Goal: Transaction & Acquisition: Purchase product/service

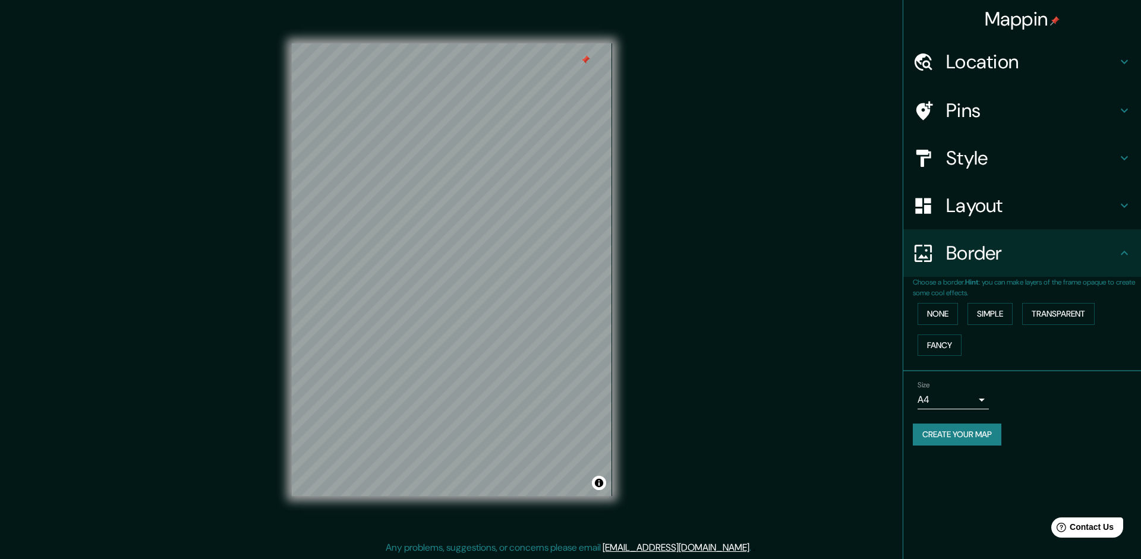
click at [1015, 65] on h4 "Location" at bounding box center [1031, 62] width 171 height 24
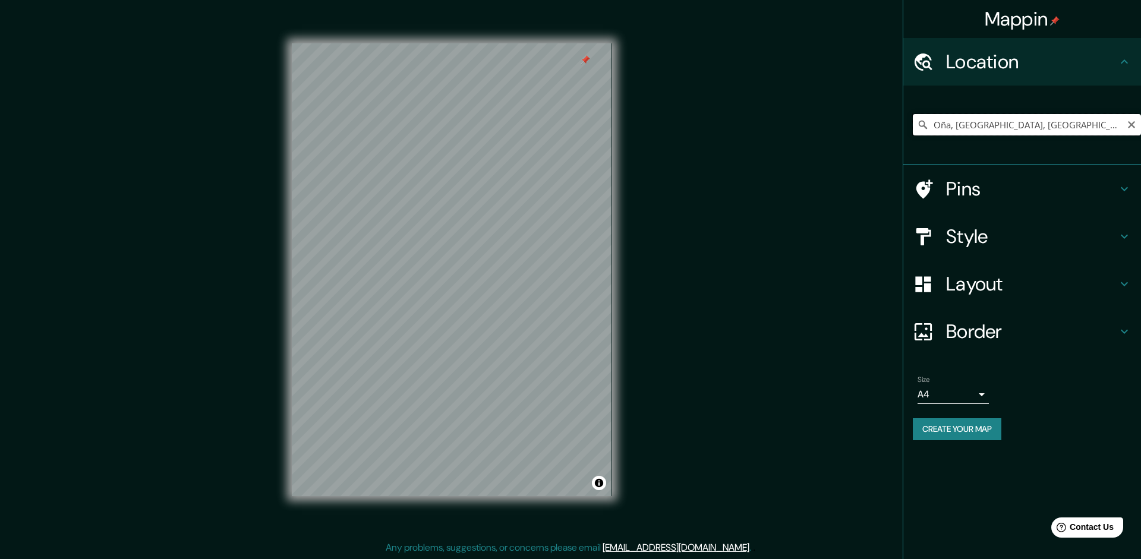
click at [1005, 122] on input "Oña, [GEOGRAPHIC_DATA], [GEOGRAPHIC_DATA]" at bounding box center [1027, 124] width 228 height 21
click at [1092, 123] on input "[GEOGRAPHIC_DATA], [GEOGRAPHIC_DATA], [GEOGRAPHIC_DATA]" at bounding box center [1027, 124] width 228 height 21
click at [982, 192] on h4 "Pins" at bounding box center [1031, 189] width 171 height 24
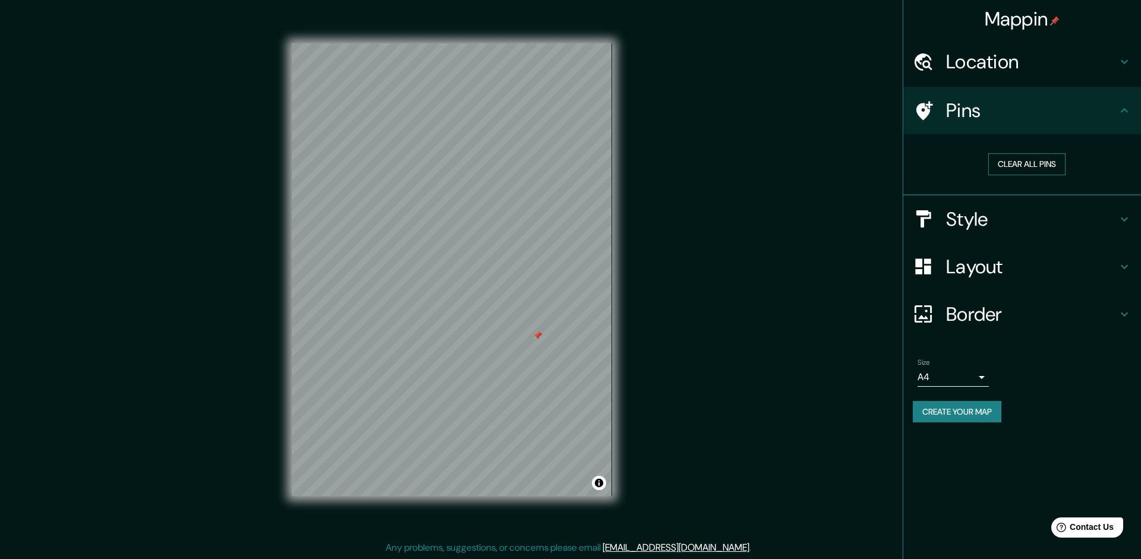
click at [1037, 162] on button "Clear all pins" at bounding box center [1026, 164] width 77 height 22
click at [1020, 102] on h4 "Pins" at bounding box center [1031, 111] width 171 height 24
click at [1032, 64] on h4 "Location" at bounding box center [1031, 62] width 171 height 24
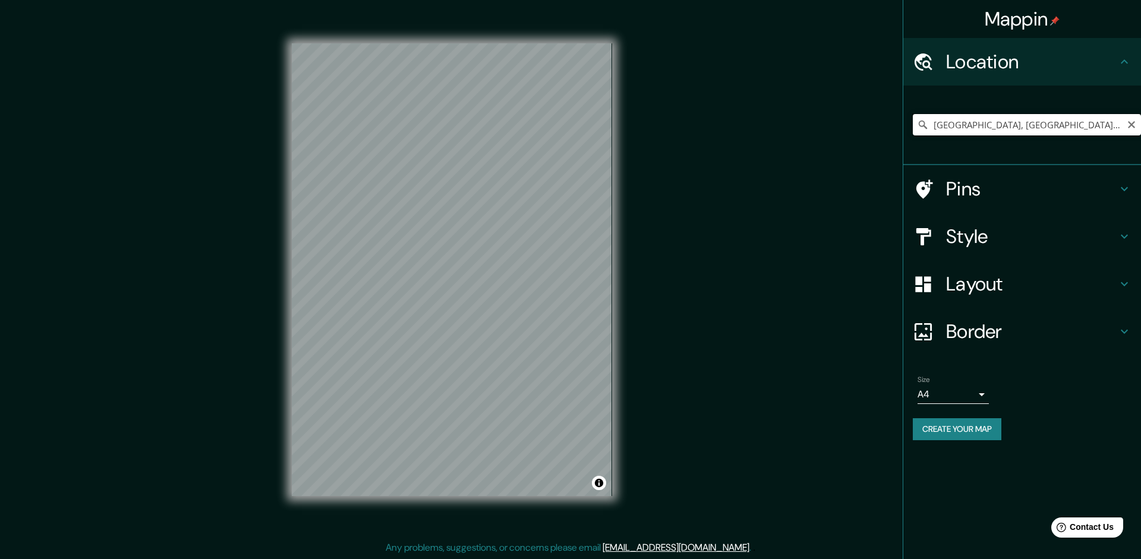
click at [1074, 130] on input "[GEOGRAPHIC_DATA], [GEOGRAPHIC_DATA], [GEOGRAPHIC_DATA]" at bounding box center [1027, 124] width 228 height 21
click at [1086, 130] on input "[GEOGRAPHIC_DATA], [GEOGRAPHIC_DATA], [GEOGRAPHIC_DATA]" at bounding box center [1027, 124] width 228 height 21
type input "1"
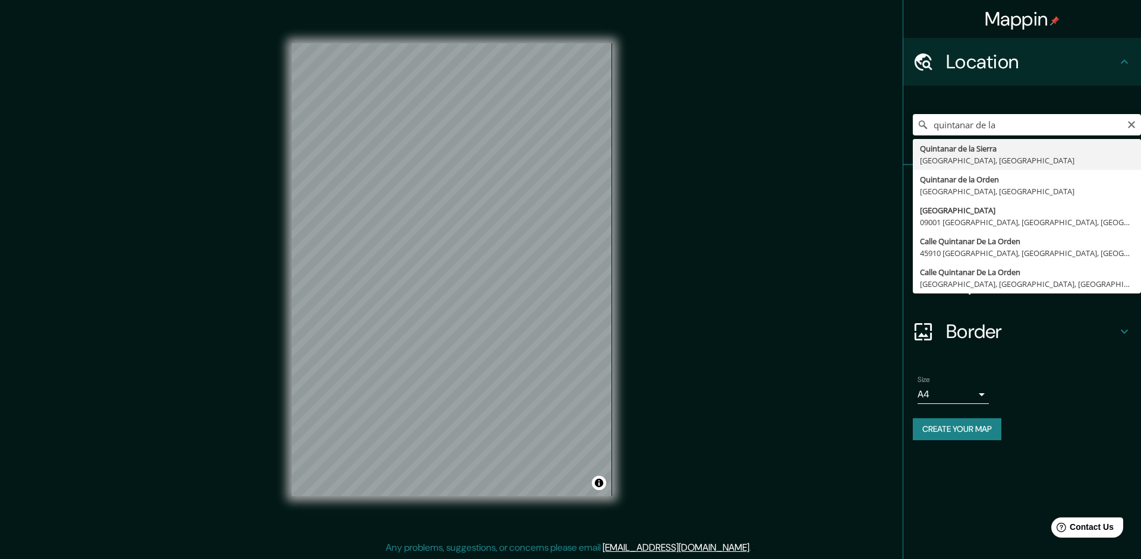
type input "[GEOGRAPHIC_DATA], [GEOGRAPHIC_DATA], [GEOGRAPHIC_DATA]"
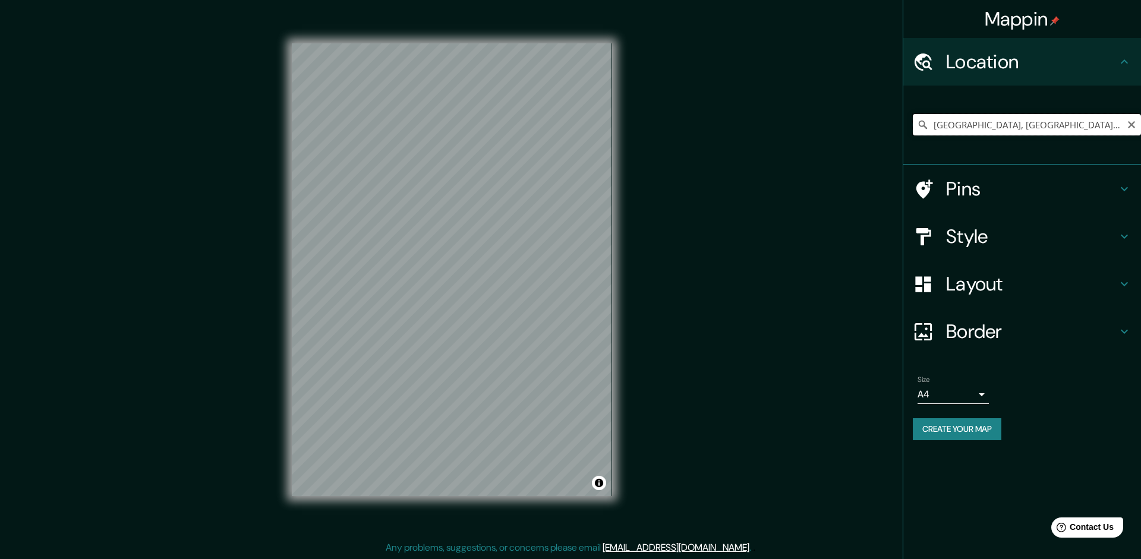
click at [1030, 131] on input "[GEOGRAPHIC_DATA], [GEOGRAPHIC_DATA], [GEOGRAPHIC_DATA]" at bounding box center [1027, 124] width 228 height 21
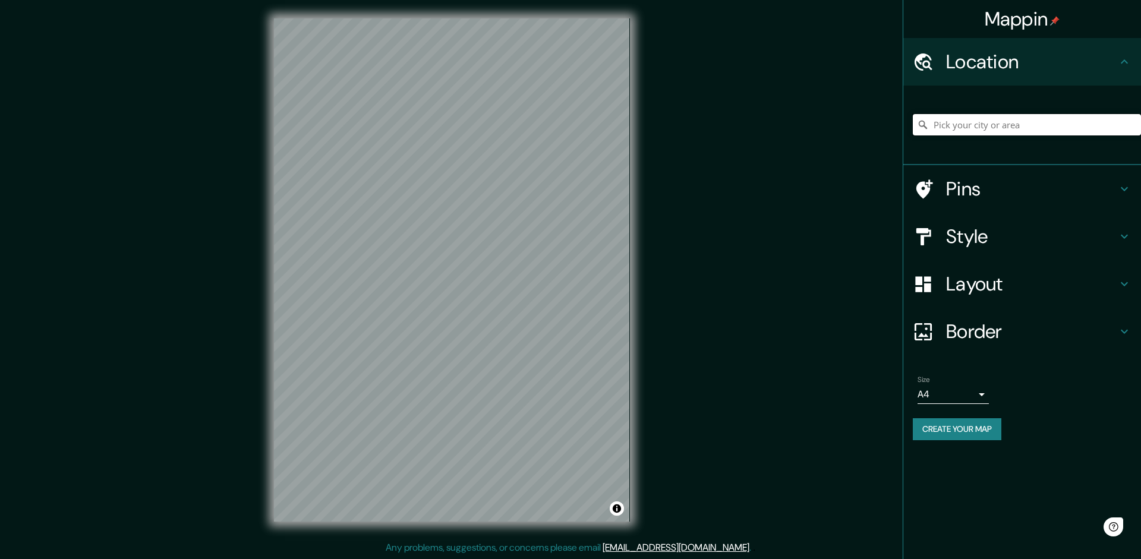
click at [1051, 125] on input "Pick your city or area" at bounding box center [1027, 124] width 228 height 21
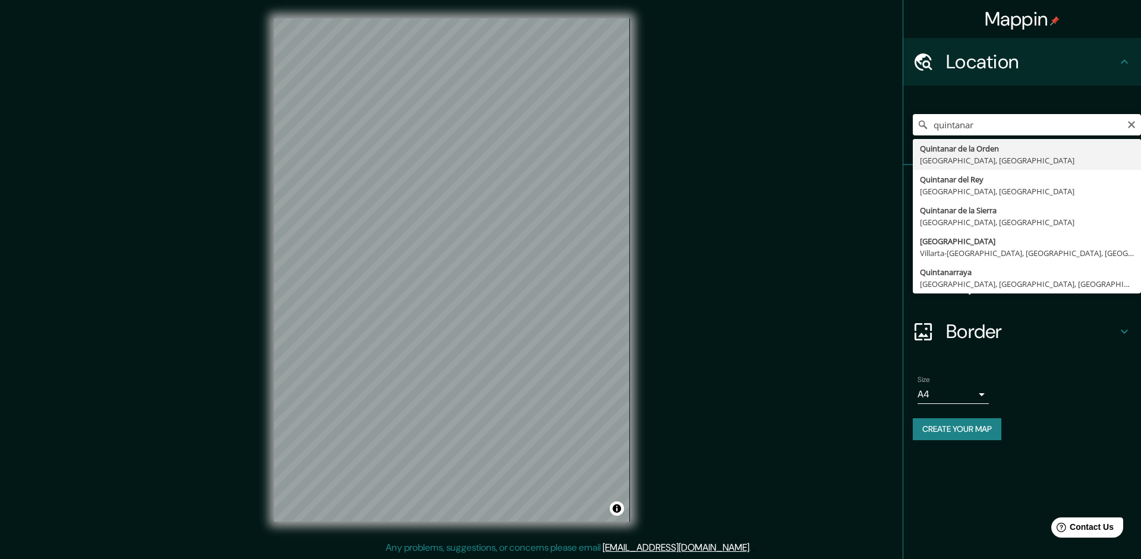
click at [866, 386] on div "Mappin Location [GEOGRAPHIC_DATA] de la Orden [GEOGRAPHIC_DATA], [GEOGRAPHIC_DA…" at bounding box center [570, 279] width 1141 height 560
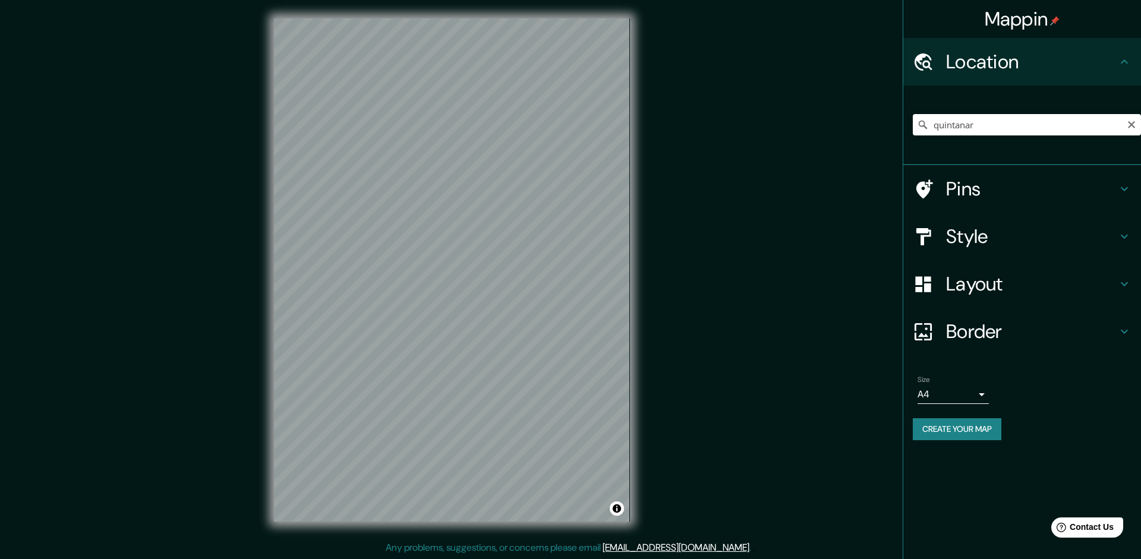
click at [1006, 231] on h4 "Style" at bounding box center [1031, 237] width 171 height 24
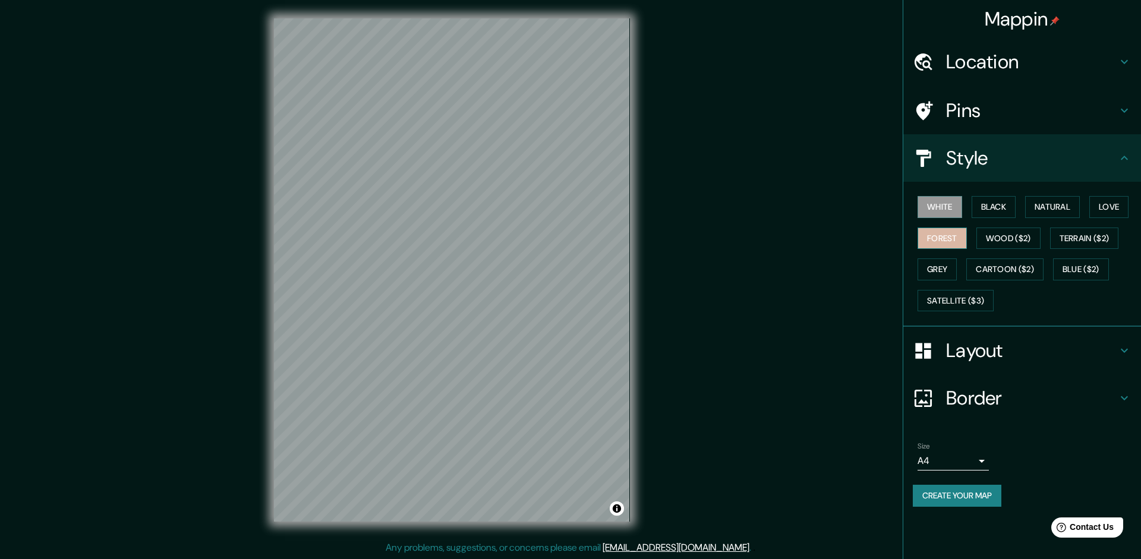
click at [951, 236] on button "Forest" at bounding box center [941, 239] width 49 height 22
click at [933, 268] on button "Grey" at bounding box center [936, 269] width 39 height 22
click at [999, 265] on button "Cartoon ($2)" at bounding box center [1004, 269] width 77 height 22
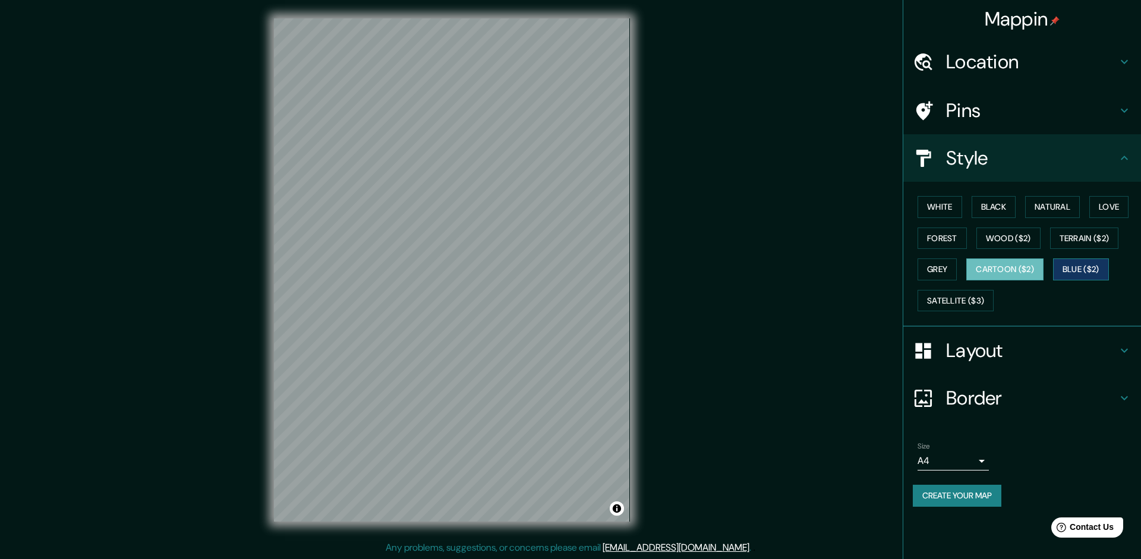
click at [1081, 276] on button "Blue ($2)" at bounding box center [1081, 269] width 56 height 22
click at [1021, 266] on button "Cartoon ($2)" at bounding box center [1004, 269] width 77 height 22
click at [1082, 235] on button "Terrain ($2)" at bounding box center [1084, 239] width 69 height 22
click at [1080, 273] on button "Blue ($2)" at bounding box center [1081, 269] width 56 height 22
click at [959, 299] on button "Satellite ($3)" at bounding box center [955, 301] width 76 height 22
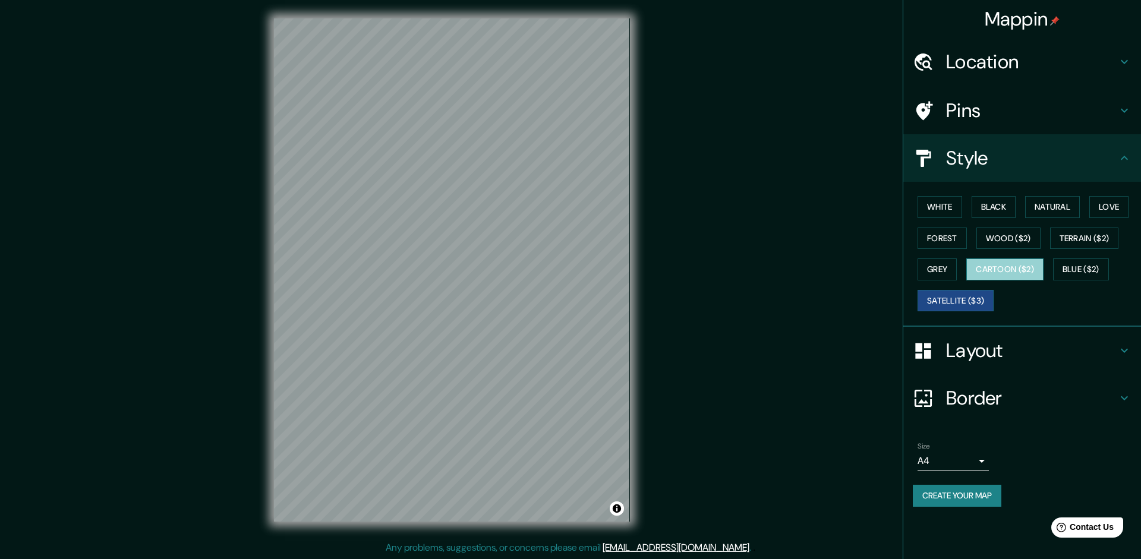
click at [1018, 270] on button "Cartoon ($2)" at bounding box center [1004, 269] width 77 height 22
click at [958, 242] on button "Forest" at bounding box center [941, 239] width 49 height 22
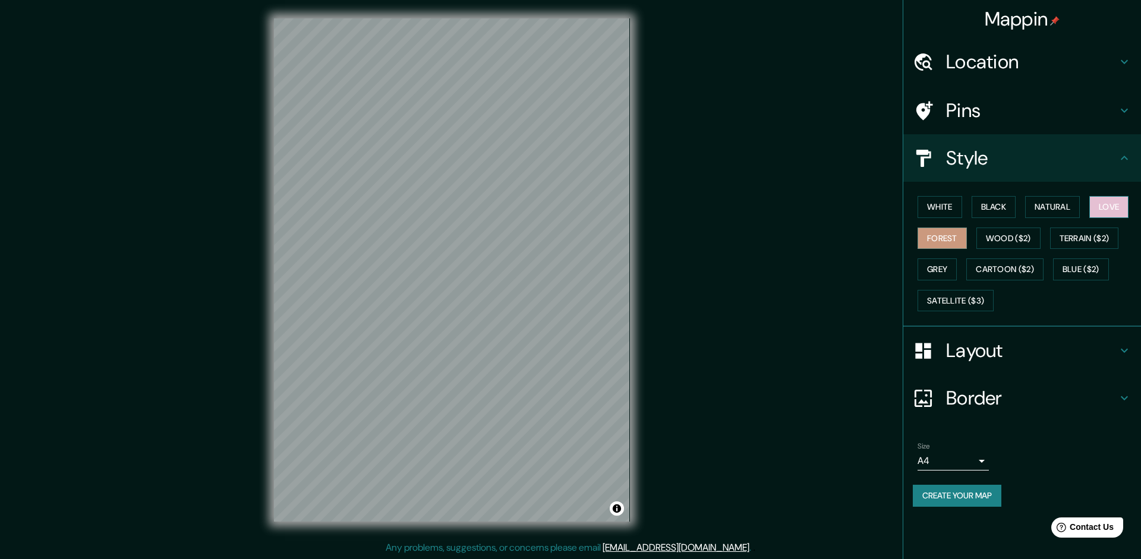
click at [1116, 203] on button "Love" at bounding box center [1108, 207] width 39 height 22
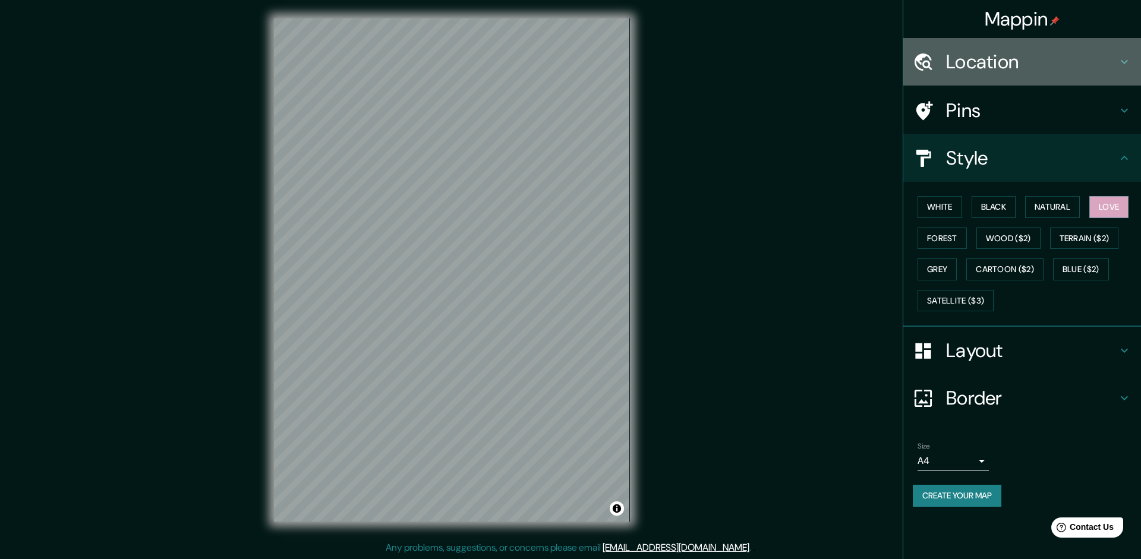
click at [1021, 71] on h4 "Location" at bounding box center [1031, 62] width 171 height 24
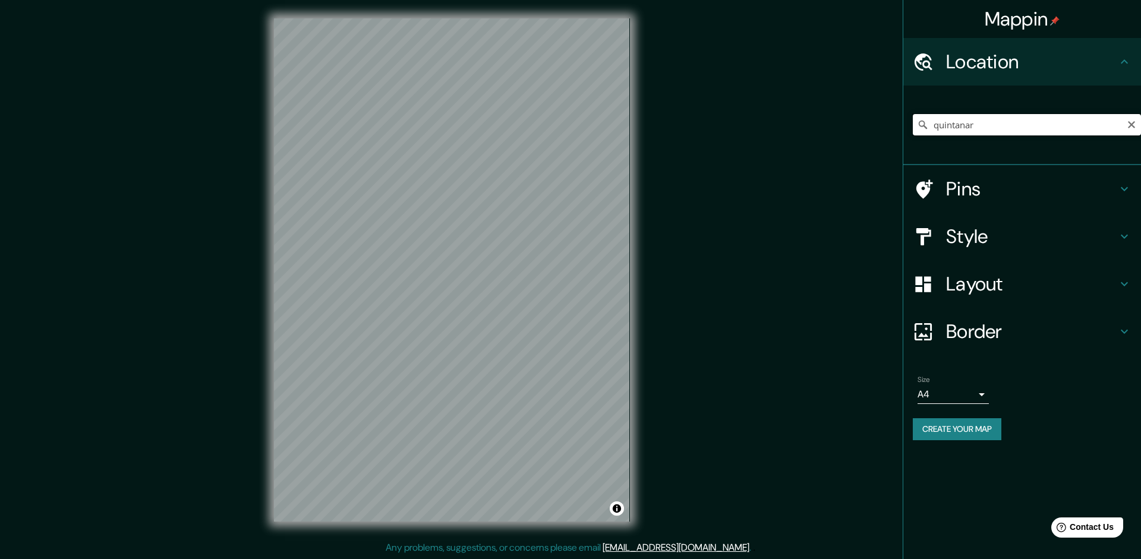
click at [1005, 120] on input "quintanar" at bounding box center [1027, 124] width 228 height 21
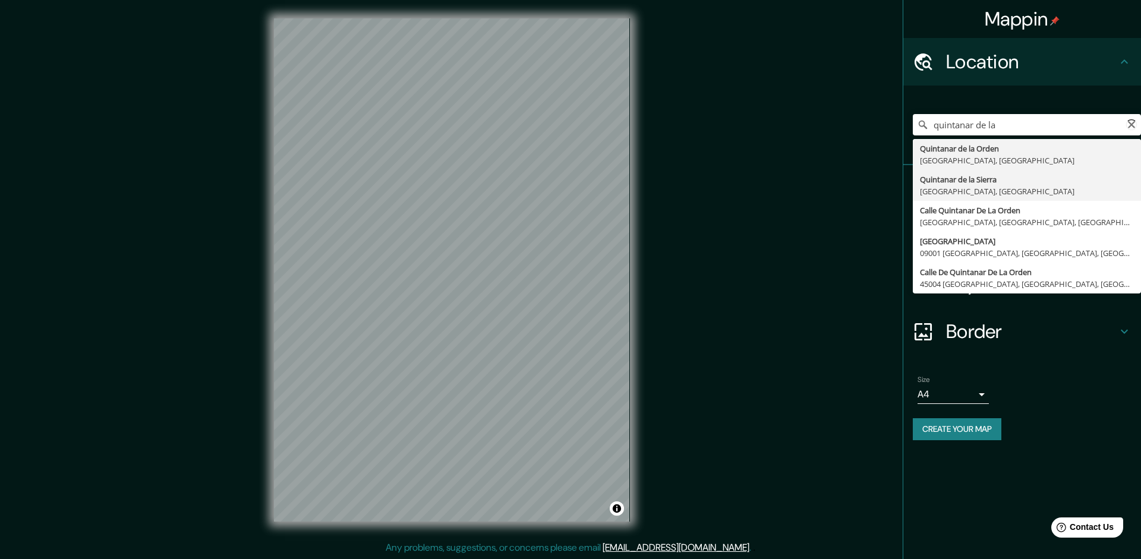
type input "[GEOGRAPHIC_DATA], [GEOGRAPHIC_DATA], [GEOGRAPHIC_DATA]"
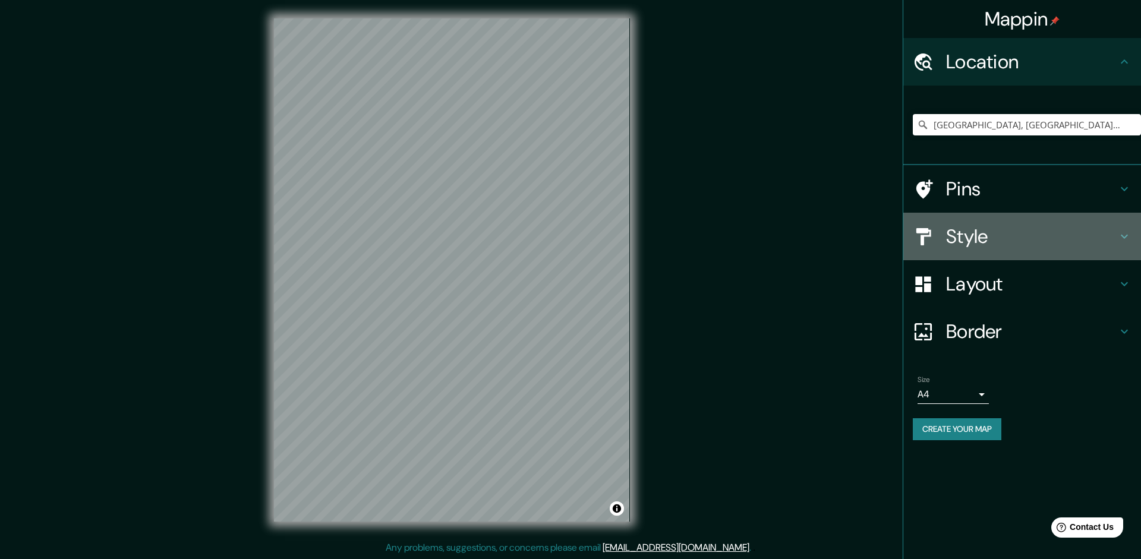
click at [1026, 242] on h4 "Style" at bounding box center [1031, 237] width 171 height 24
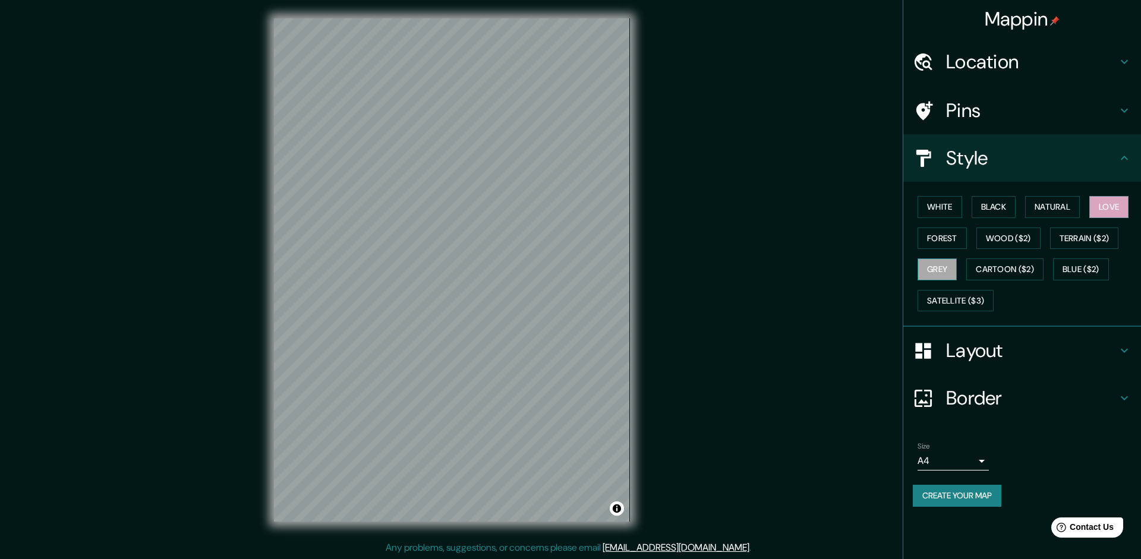
click at [948, 266] on button "Grey" at bounding box center [936, 269] width 39 height 22
click at [993, 269] on button "Cartoon ($2)" at bounding box center [1004, 269] width 77 height 22
click at [1030, 115] on h4 "Pins" at bounding box center [1031, 111] width 171 height 24
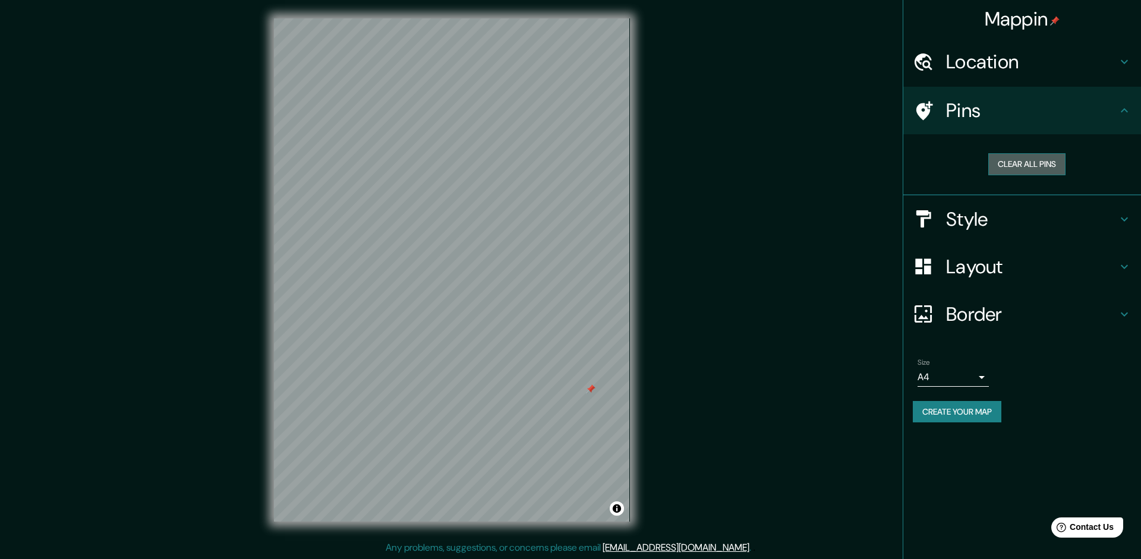
click at [1055, 162] on button "Clear all pins" at bounding box center [1026, 164] width 77 height 22
